Goal: Information Seeking & Learning: Learn about a topic

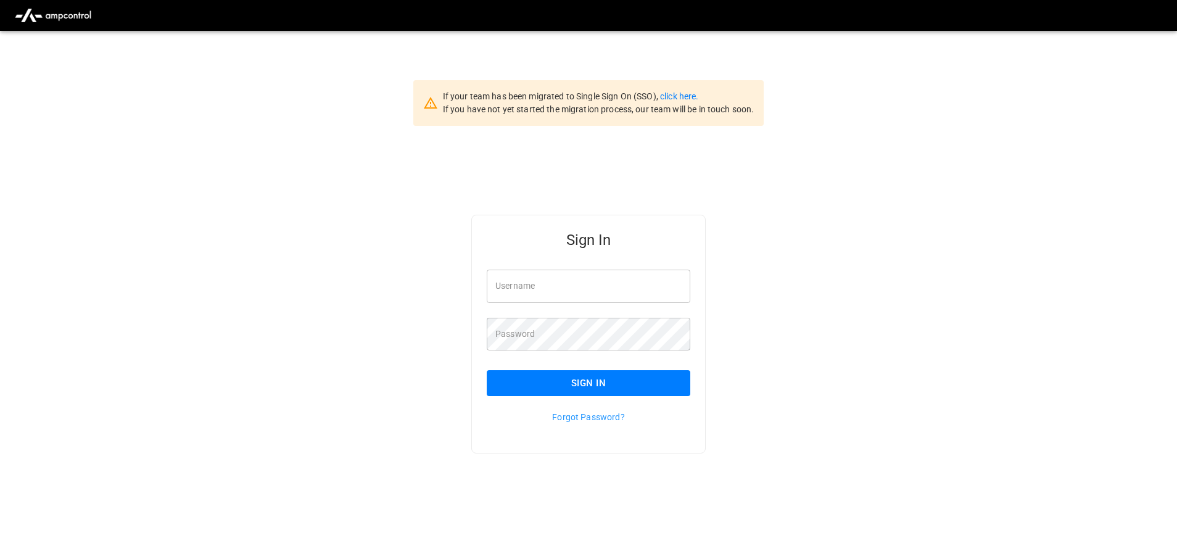
type input "**********"
click at [504, 398] on div "Forgot Password?" at bounding box center [581, 409] width 218 height 27
click at [517, 387] on button "Sign In" at bounding box center [589, 383] width 204 height 26
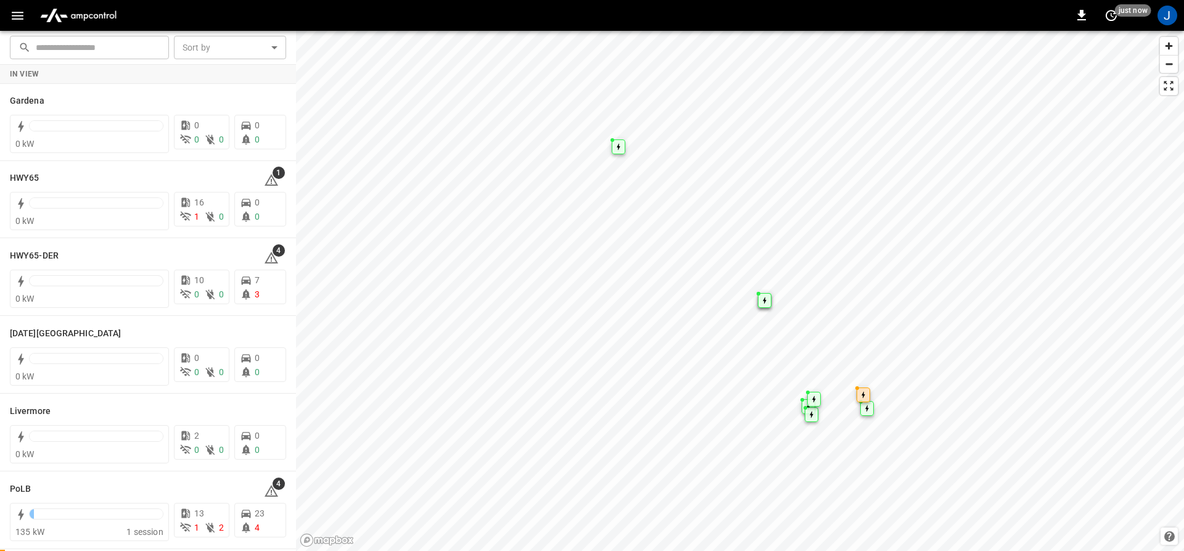
click at [15, 13] on icon "button" at bounding box center [17, 15] width 15 height 15
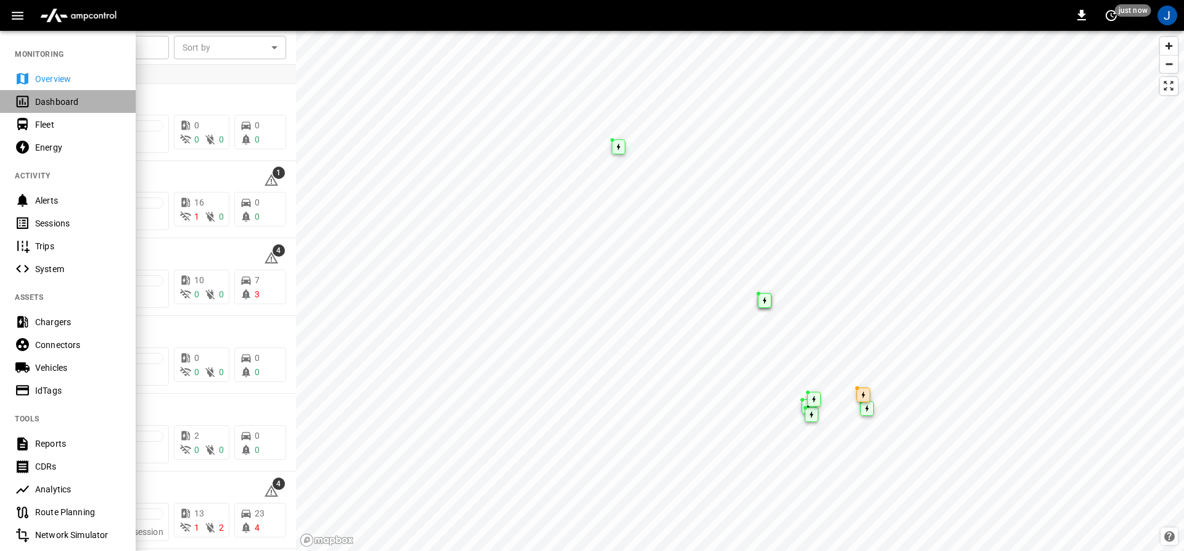
click at [32, 110] on div "Dashboard" at bounding box center [68, 101] width 136 height 23
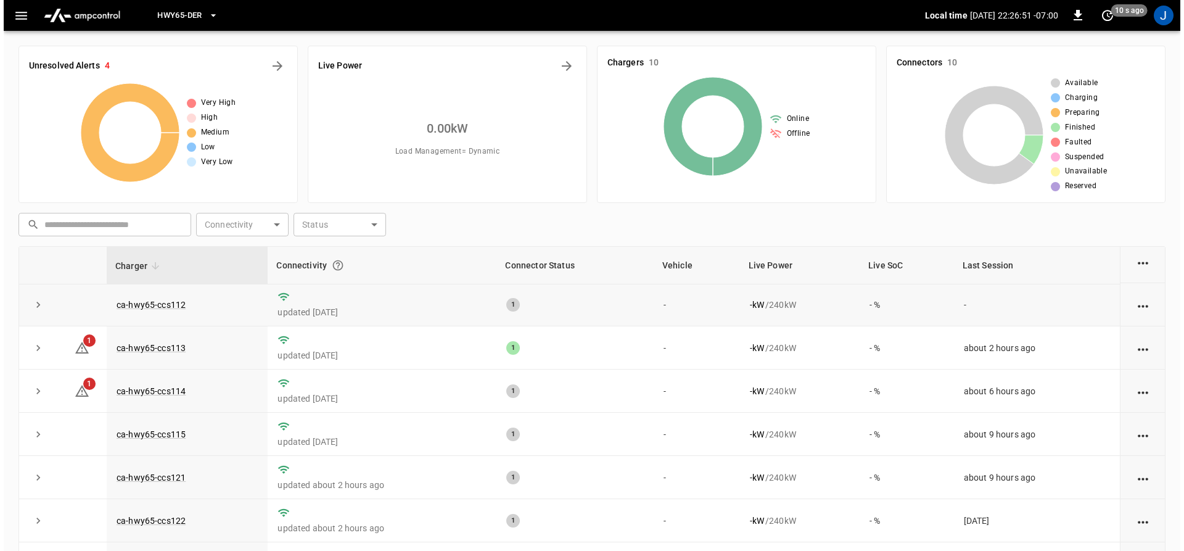
scroll to position [91, 0]
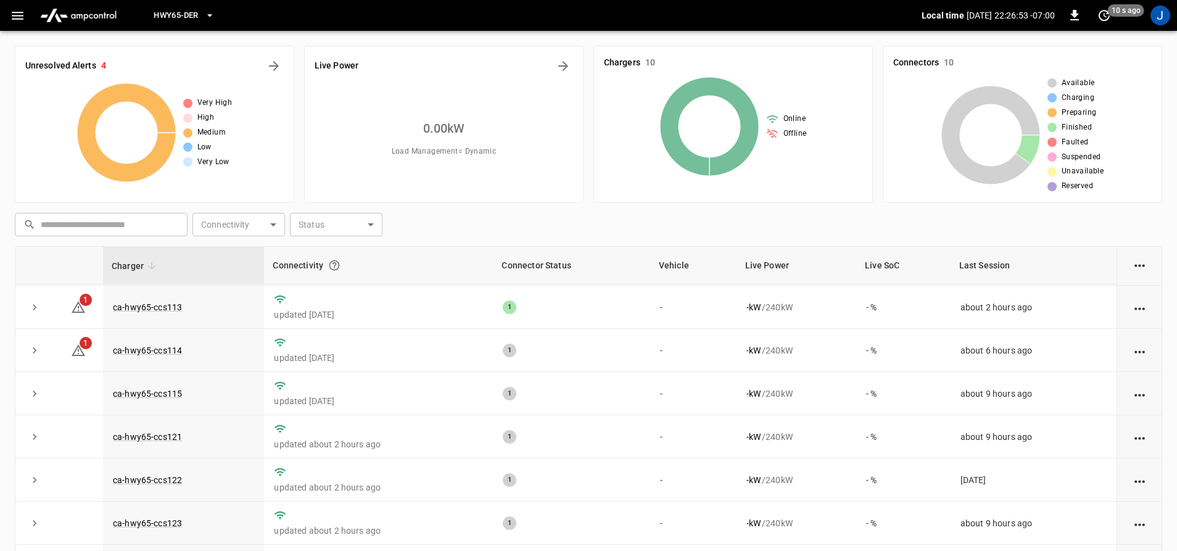
click at [182, 21] on span "HWY65-DER" at bounding box center [176, 16] width 44 height 14
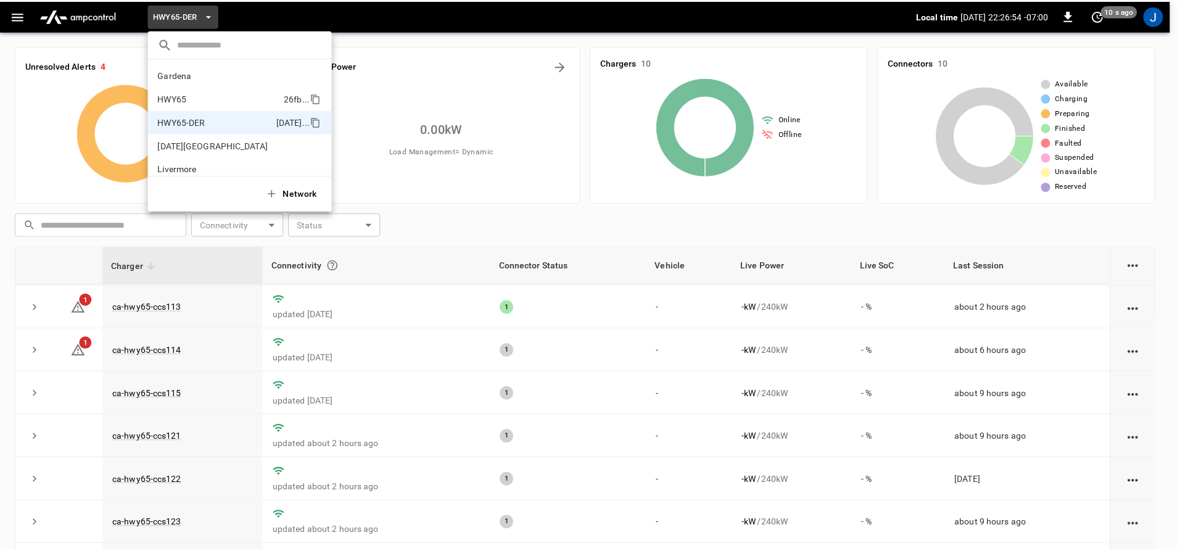
scroll to position [43, 0]
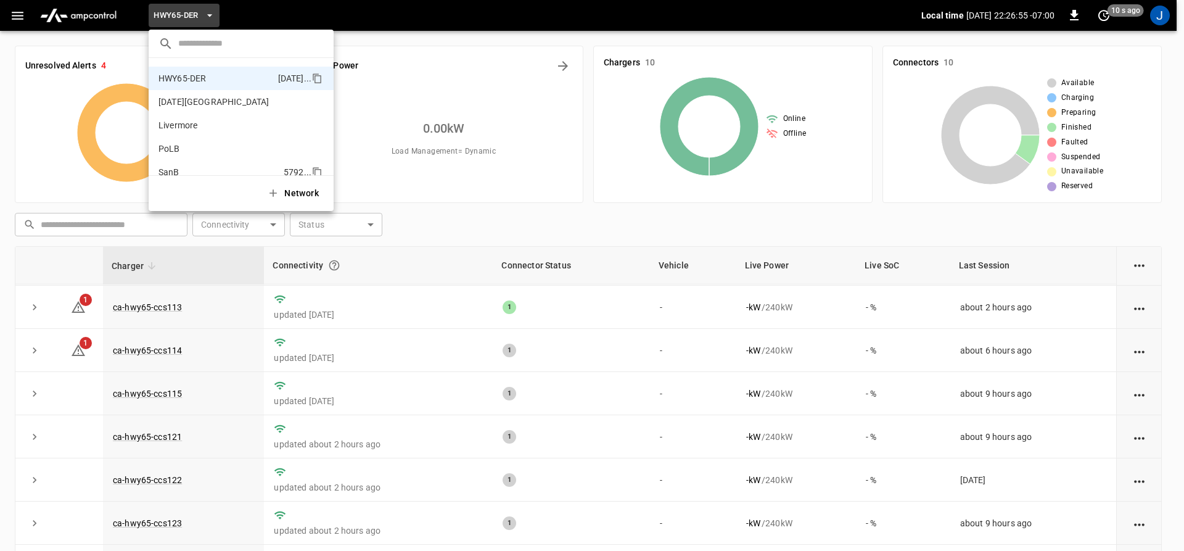
click at [184, 169] on p "SanB" at bounding box center [219, 172] width 120 height 12
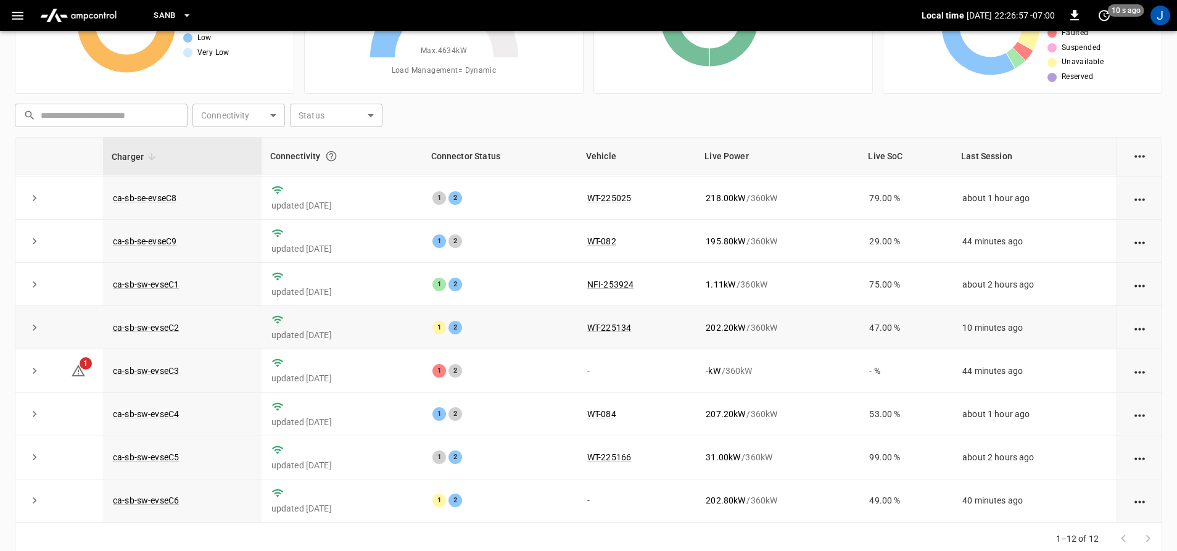
scroll to position [123, 0]
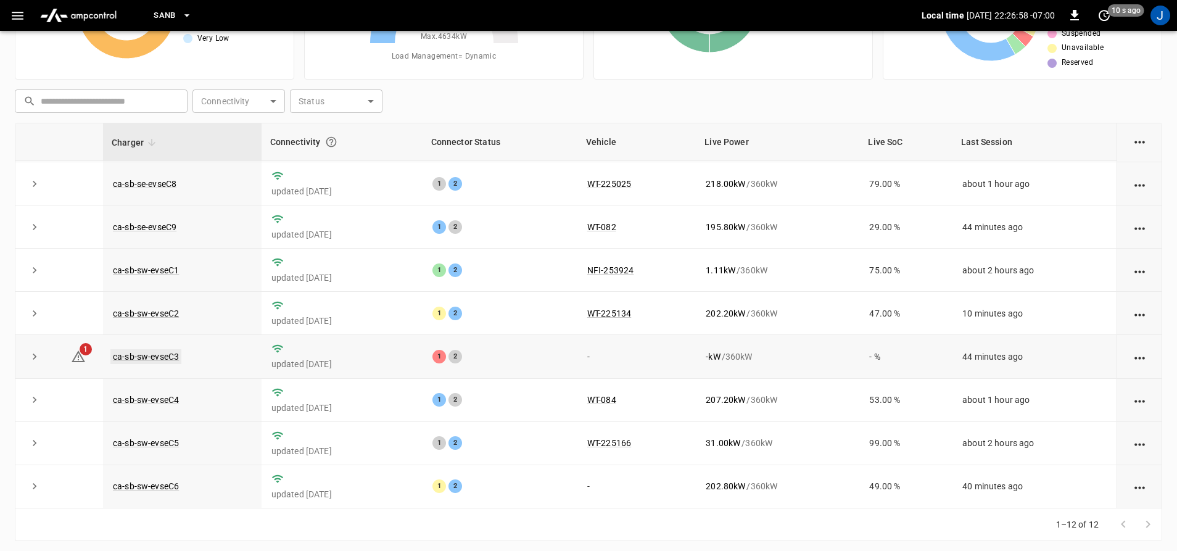
click at [167, 349] on link "ca-sb-sw-evseC3" at bounding box center [145, 356] width 71 height 15
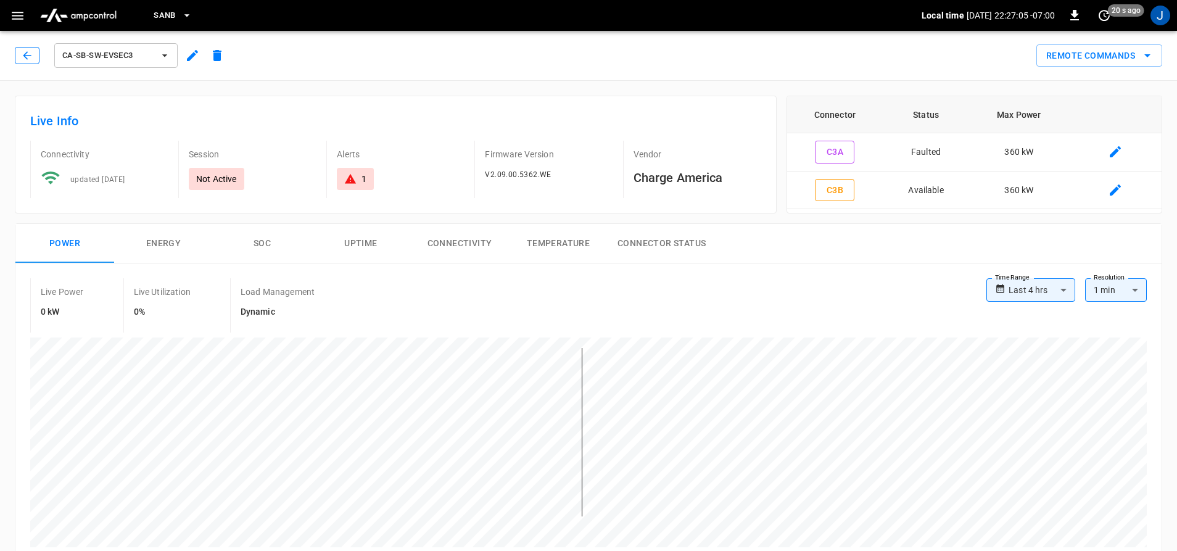
click at [23, 59] on icon "button" at bounding box center [27, 55] width 12 height 12
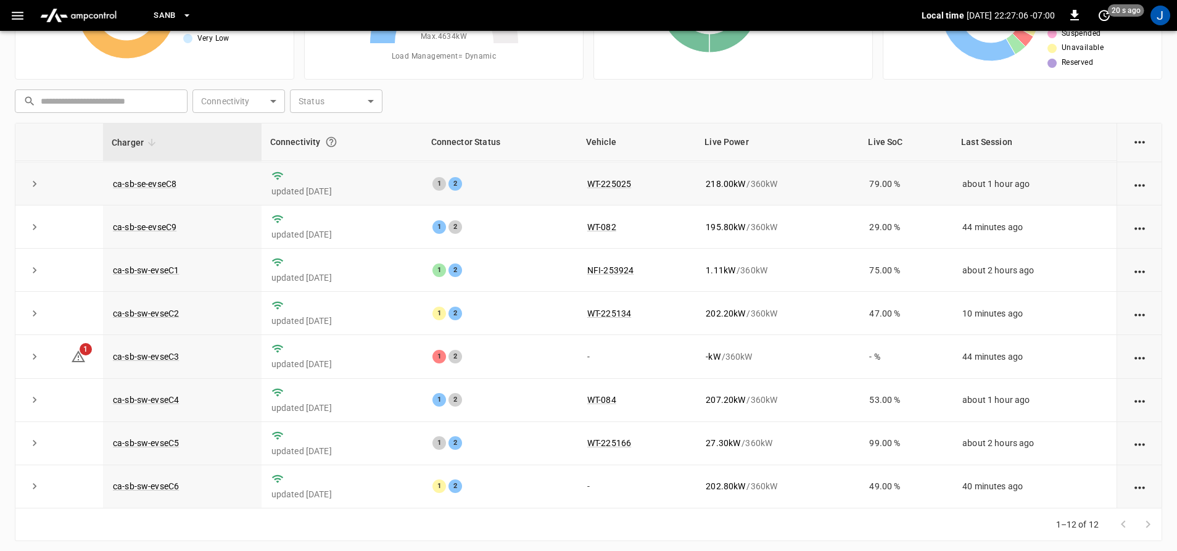
scroll to position [179, 0]
click at [149, 263] on link "ca-sb-sw-evseC1" at bounding box center [145, 270] width 71 height 15
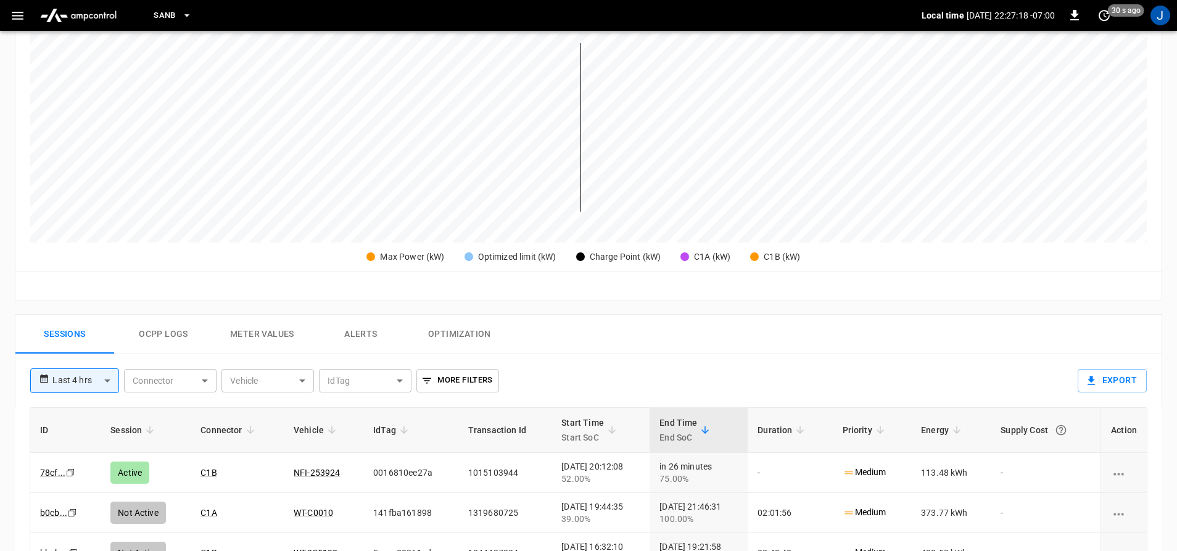
scroll to position [370, 0]
